Goal: Transaction & Acquisition: Purchase product/service

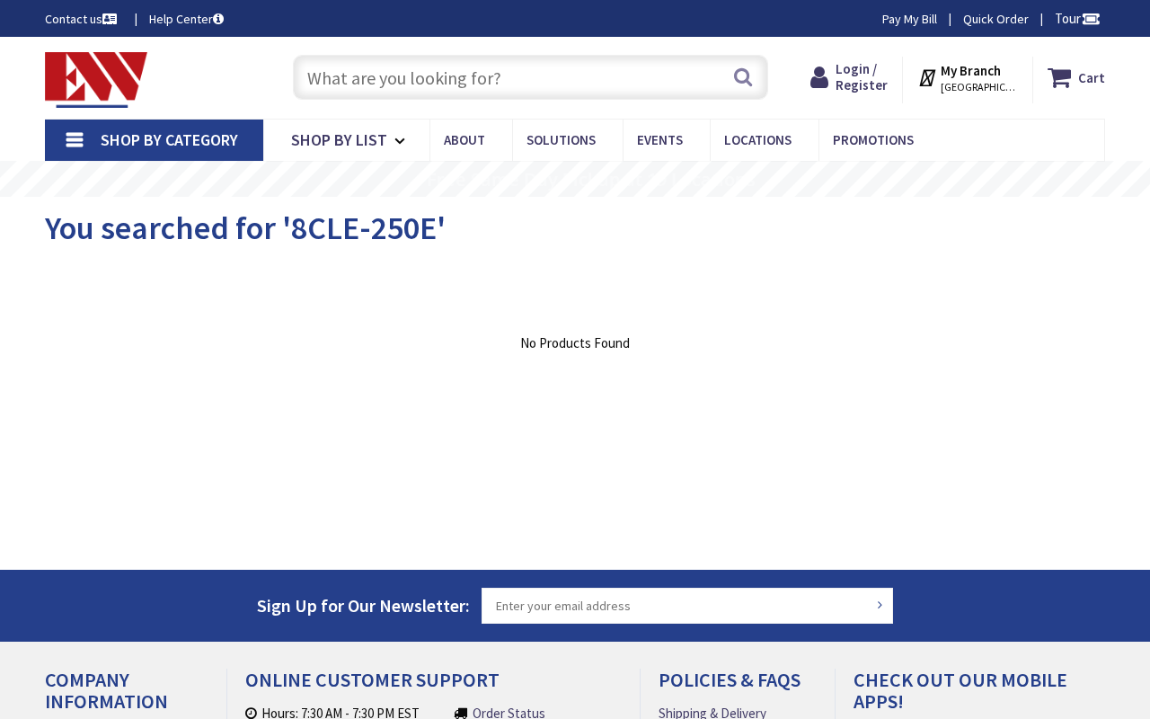
type input "Riverwalk, Chicago, IL 60601, USA"
